Goal: Communication & Community: Answer question/provide support

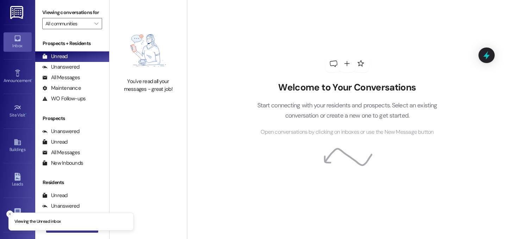
click at [87, 231] on button " New Message" at bounding box center [72, 226] width 52 height 11
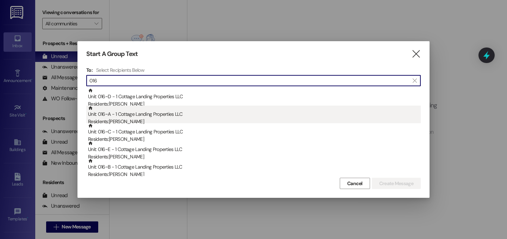
type input "016"
click at [182, 120] on div "Residents: Melina Schysm" at bounding box center [254, 121] width 333 height 7
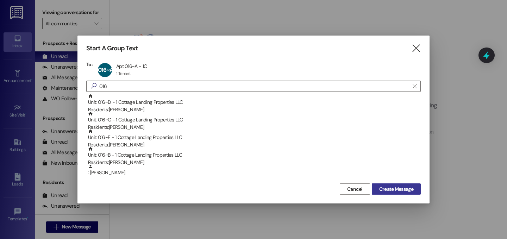
click at [390, 190] on span "Create Message" at bounding box center [396, 189] width 34 height 7
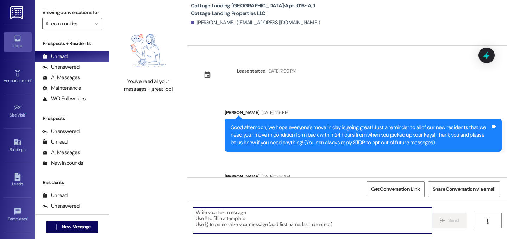
click at [251, 232] on textarea at bounding box center [312, 220] width 239 height 26
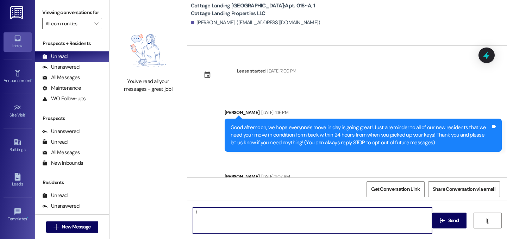
type textarea "!!"
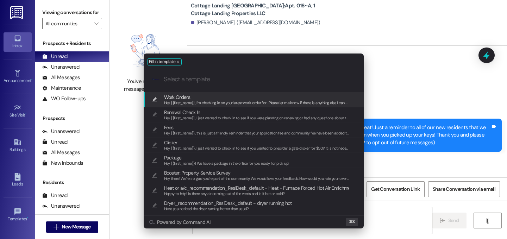
click at [189, 100] on div "Hey {{first_name}}, I’m checking in on your latest work order for . Please let …" at bounding box center [257, 103] width 186 height 6
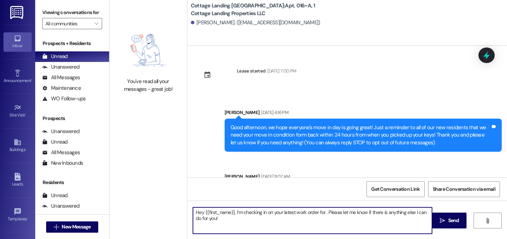
drag, startPoint x: 231, startPoint y: 213, endPoint x: 240, endPoint y: 214, distance: 9.3
click at [232, 213] on textarea "Hey {{first_name}}, I’m checking in on your latest work order for . Please let …" at bounding box center [312, 220] width 239 height 26
drag, startPoint x: 302, startPoint y: 214, endPoint x: 375, endPoint y: 225, distance: 73.7
click at [302, 214] on textarea "Hey Shay, I’m checking in on your latest work order for . Please let me know if…" at bounding box center [312, 220] width 239 height 26
type textarea "Hey Shay, I’m checking in on your latest work order for your bathroom closet do…"
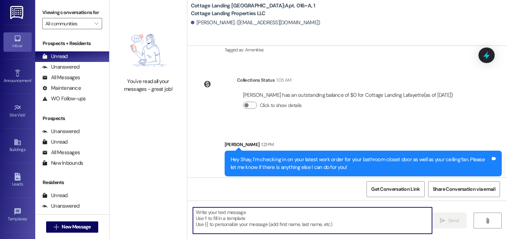
scroll to position [299, 0]
